Goal: Use online tool/utility

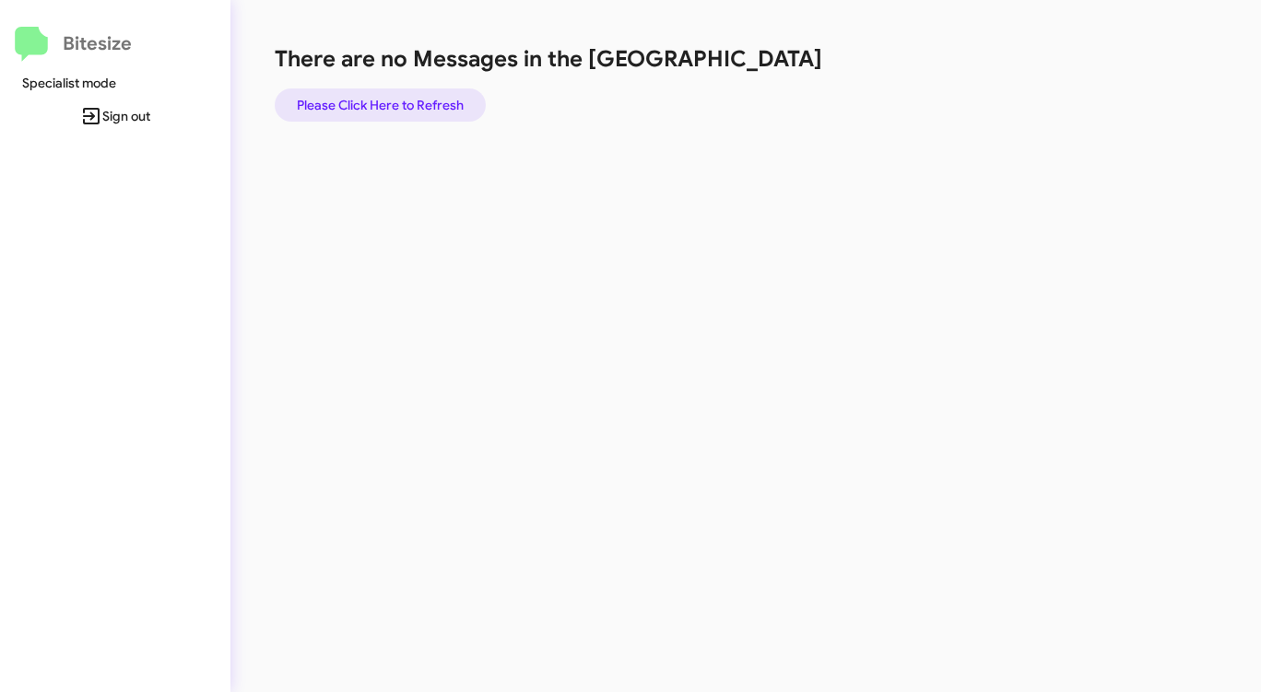
click at [418, 104] on span "Please Click Here to Refresh" at bounding box center [380, 104] width 167 height 33
